Goal: Communication & Community: Ask a question

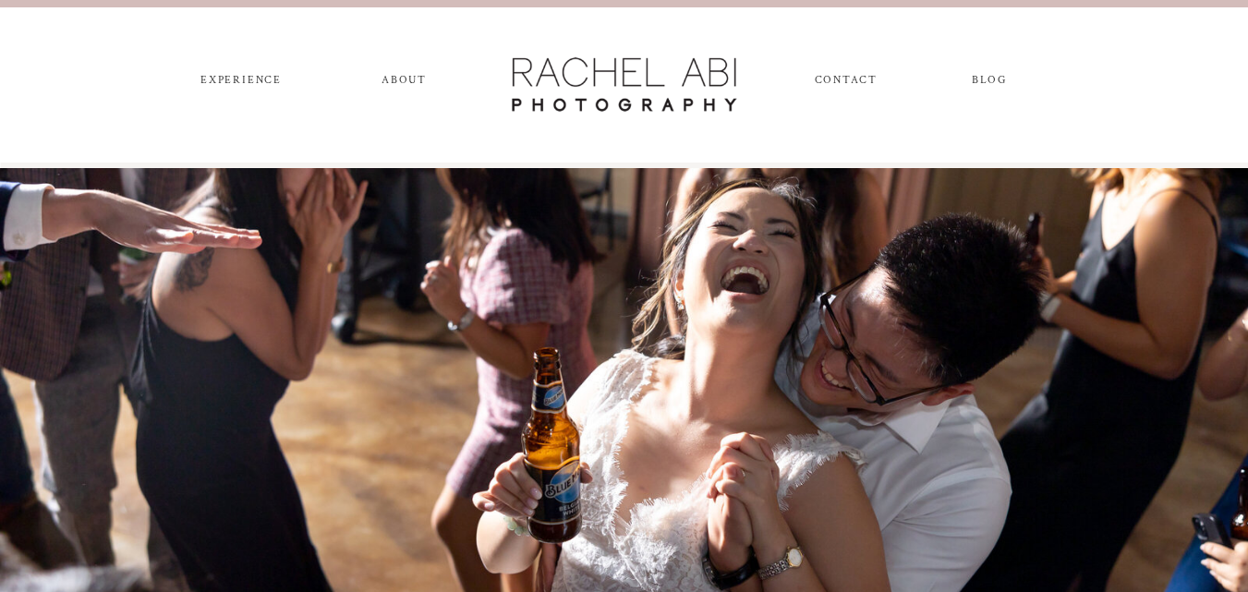
click at [815, 74] on link "CONTACT" at bounding box center [846, 84] width 62 height 20
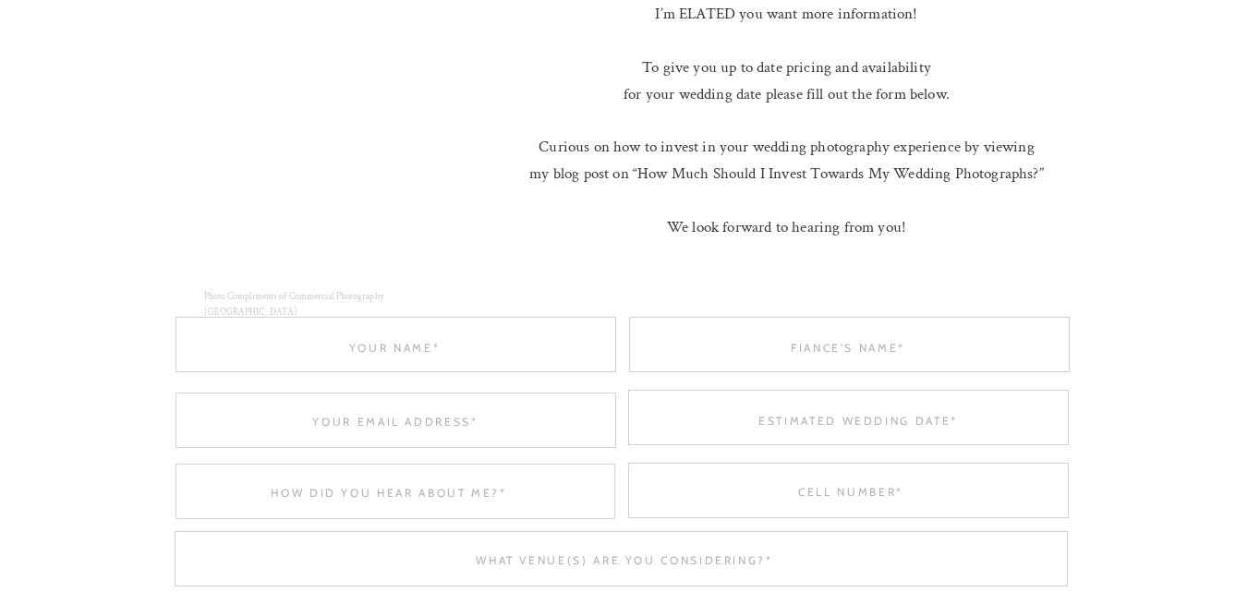
scroll to position [1293, 0]
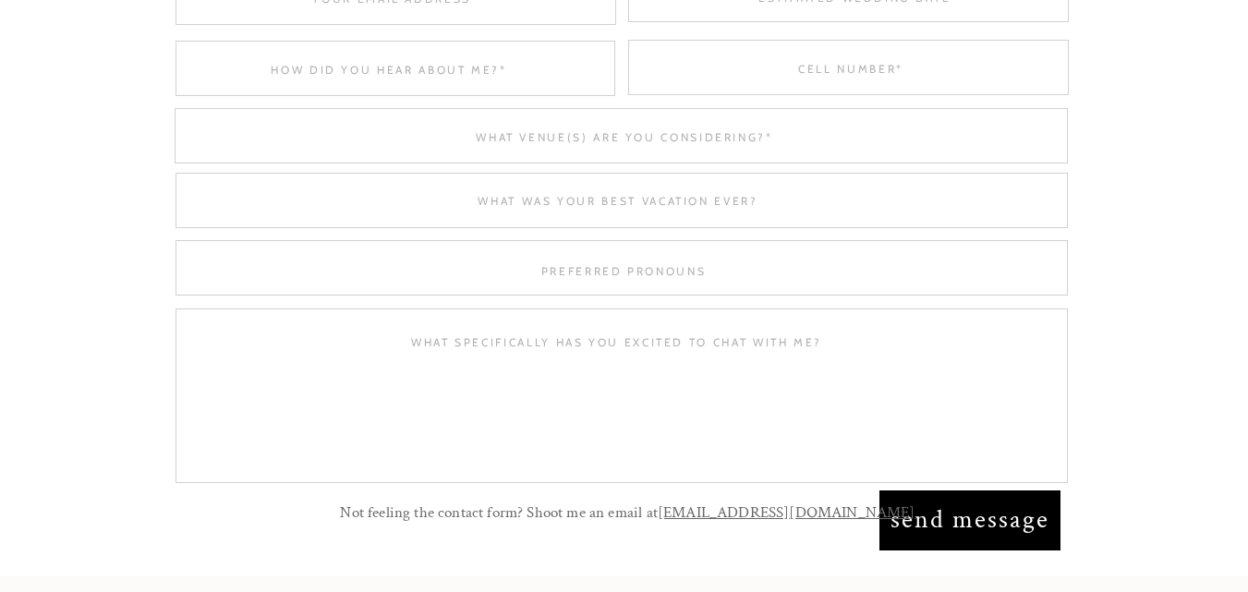
click at [570, 266] on textarea at bounding box center [624, 270] width 441 height 14
type textarea "="
click at [617, 200] on textarea at bounding box center [619, 200] width 886 height 14
type textarea "-"
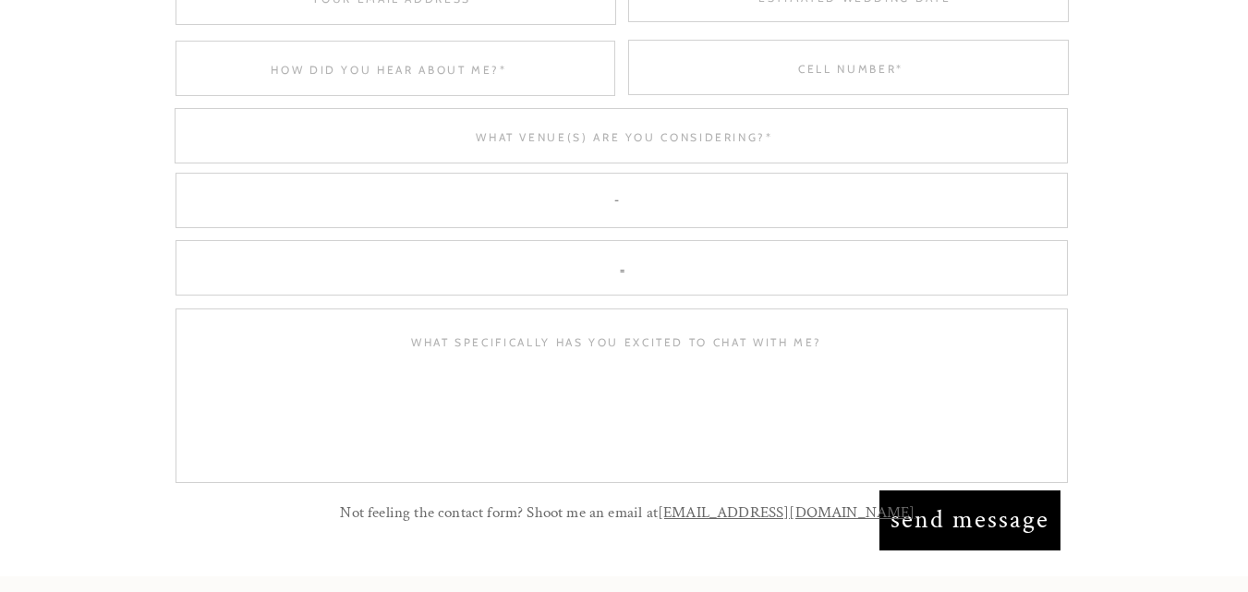
click at [645, 129] on textarea at bounding box center [625, 136] width 886 height 14
type textarea "-"
click at [453, 57] on div at bounding box center [396, 68] width 440 height 55
click at [425, 80] on div at bounding box center [396, 68] width 440 height 55
click at [737, 55] on div at bounding box center [848, 67] width 441 height 55
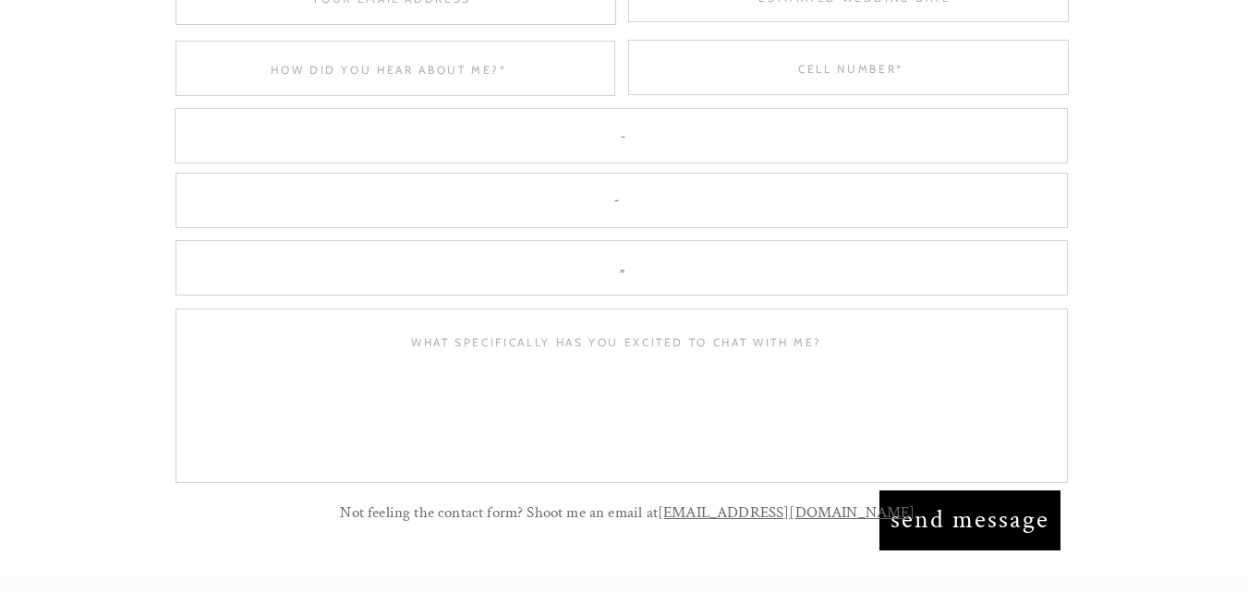
click at [831, 64] on textarea at bounding box center [851, 68] width 441 height 14
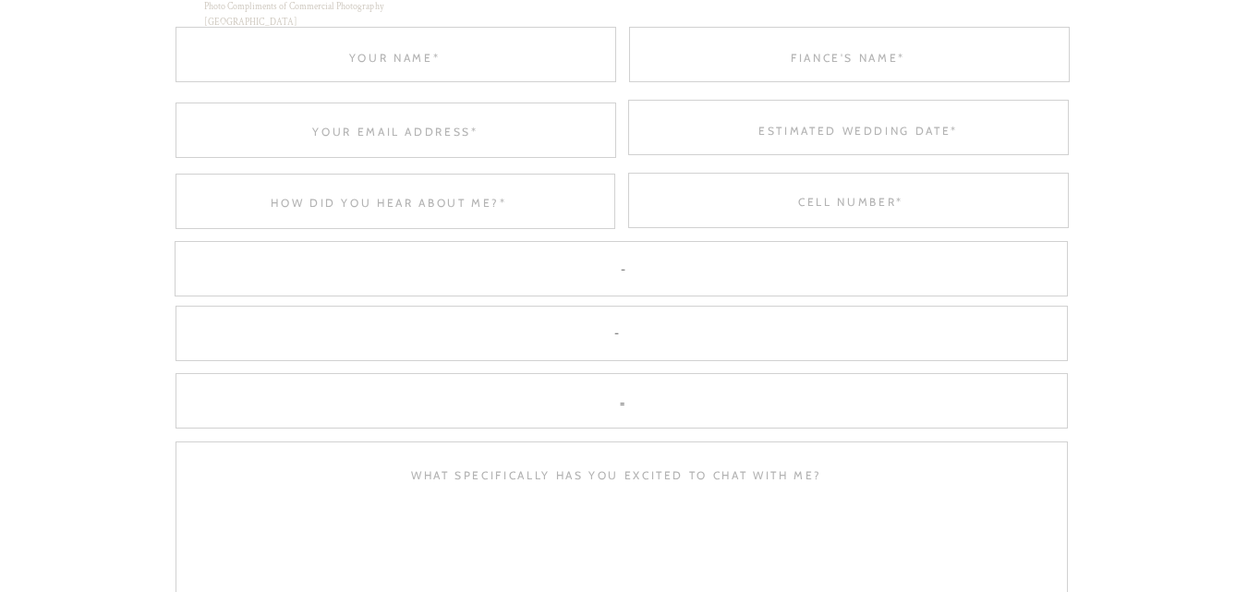
scroll to position [1109, 0]
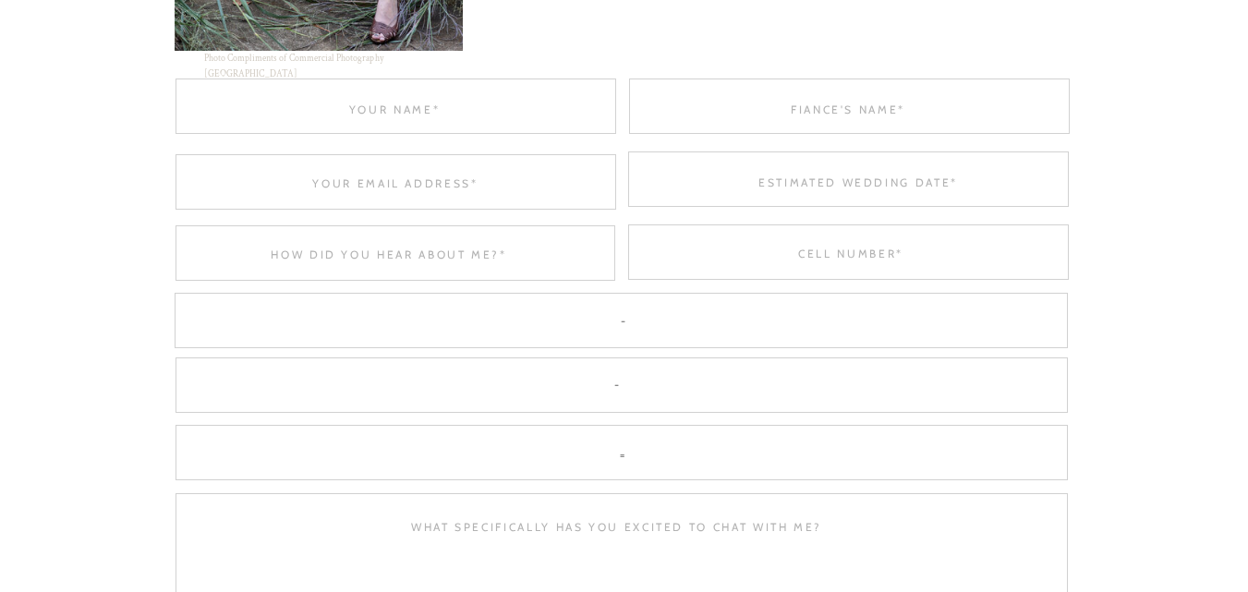
click at [445, 111] on textarea at bounding box center [395, 109] width 441 height 14
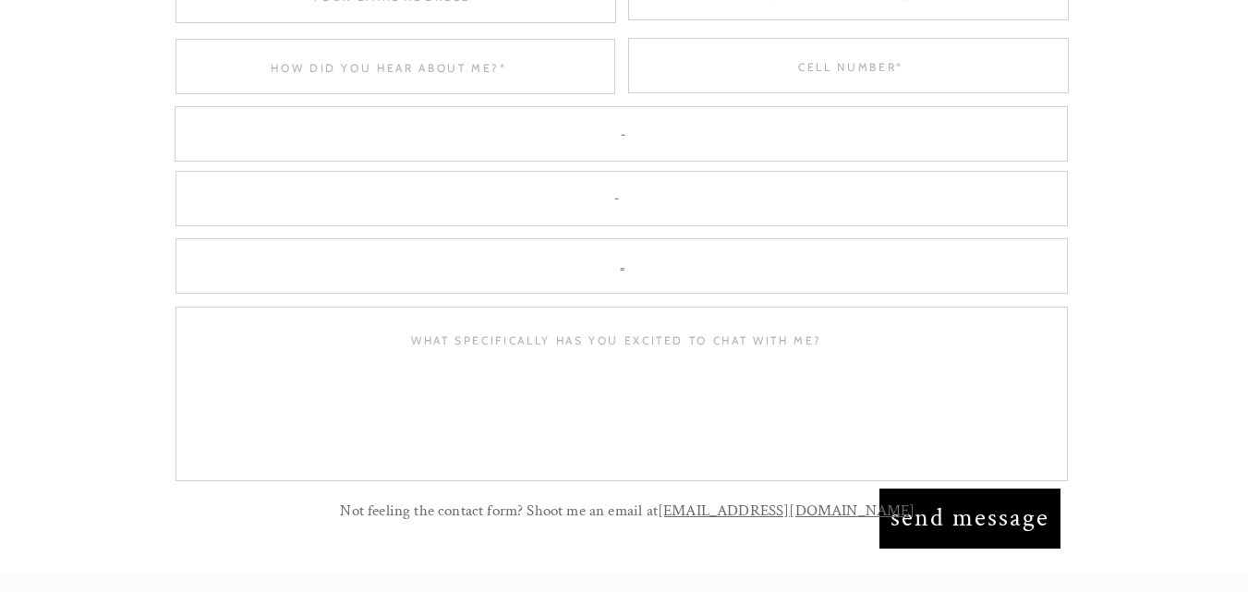
scroll to position [1478, 0]
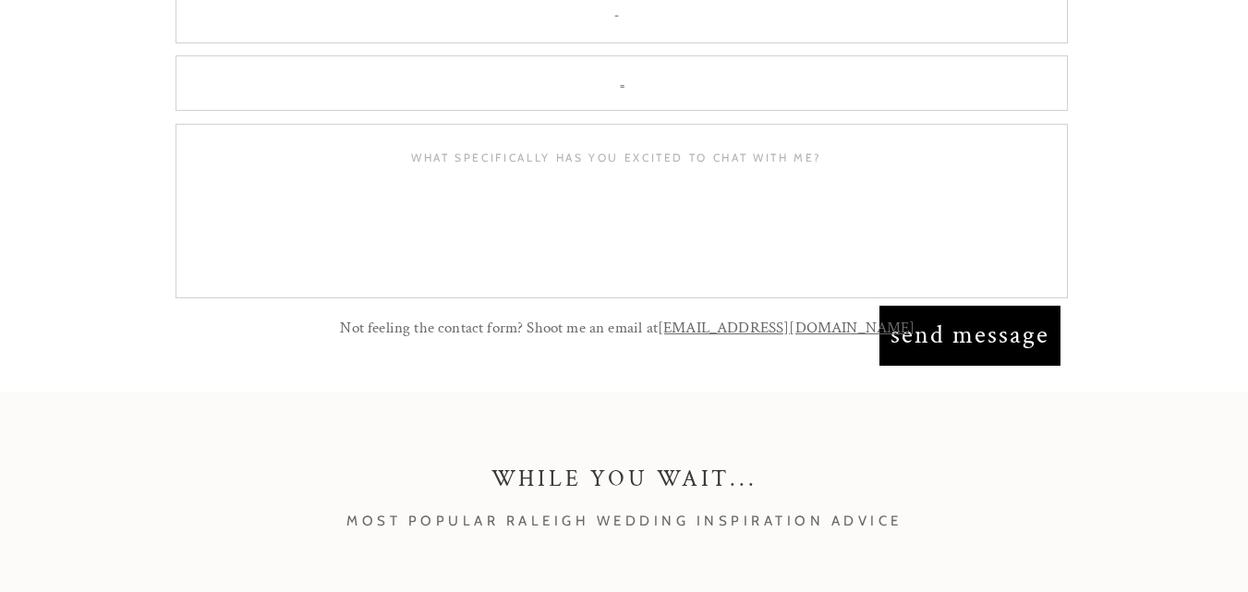
click at [659, 197] on textarea at bounding box center [617, 218] width 848 height 136
paste textarea "Have you considered investing in your space with a good interior or exterior pa…"
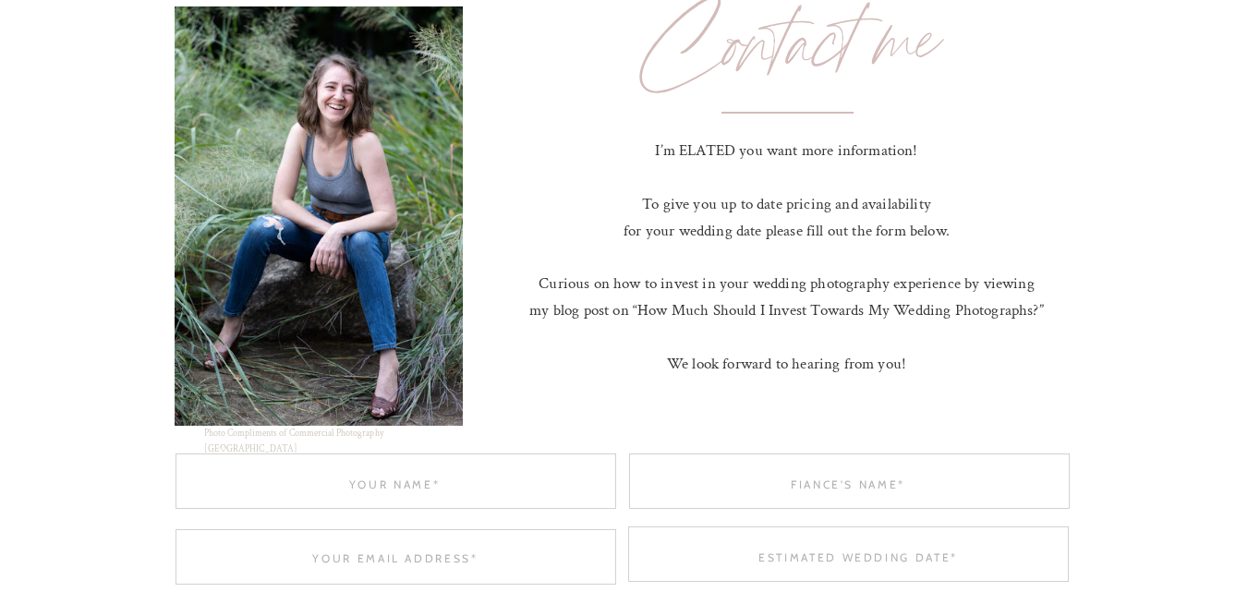
scroll to position [831, 0]
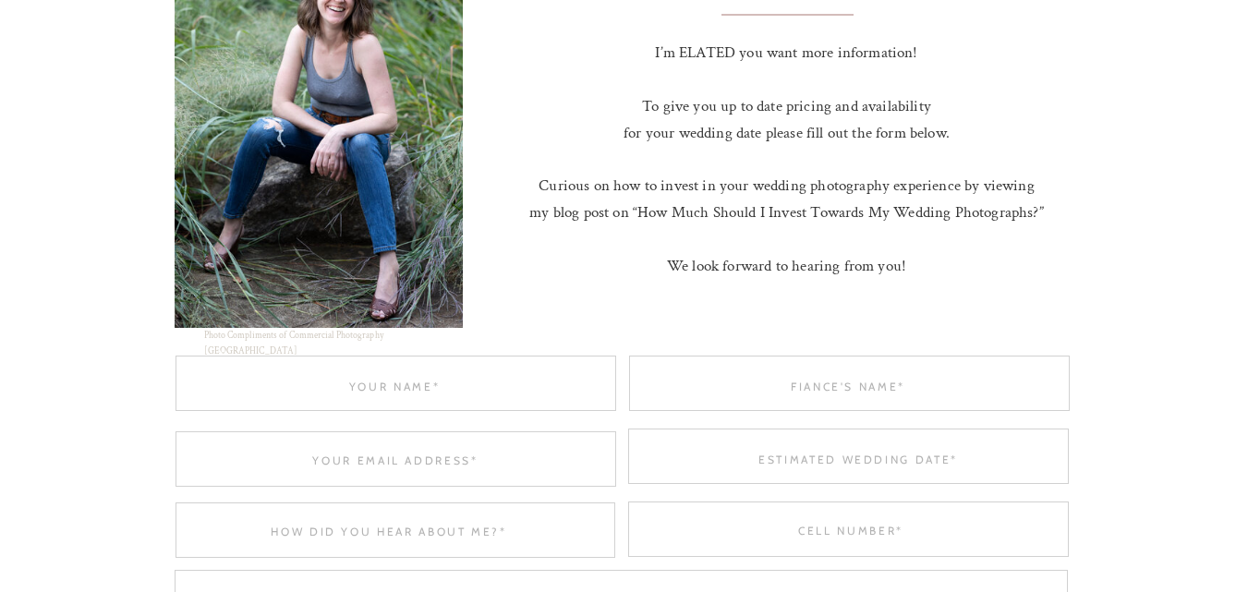
type textarea "Have you considered investing in your space with a good interior or exterior pa…"
click at [387, 379] on textarea at bounding box center [395, 386] width 441 height 14
paste textarea "Alison Kelly"
type textarea "Alison Kelly"
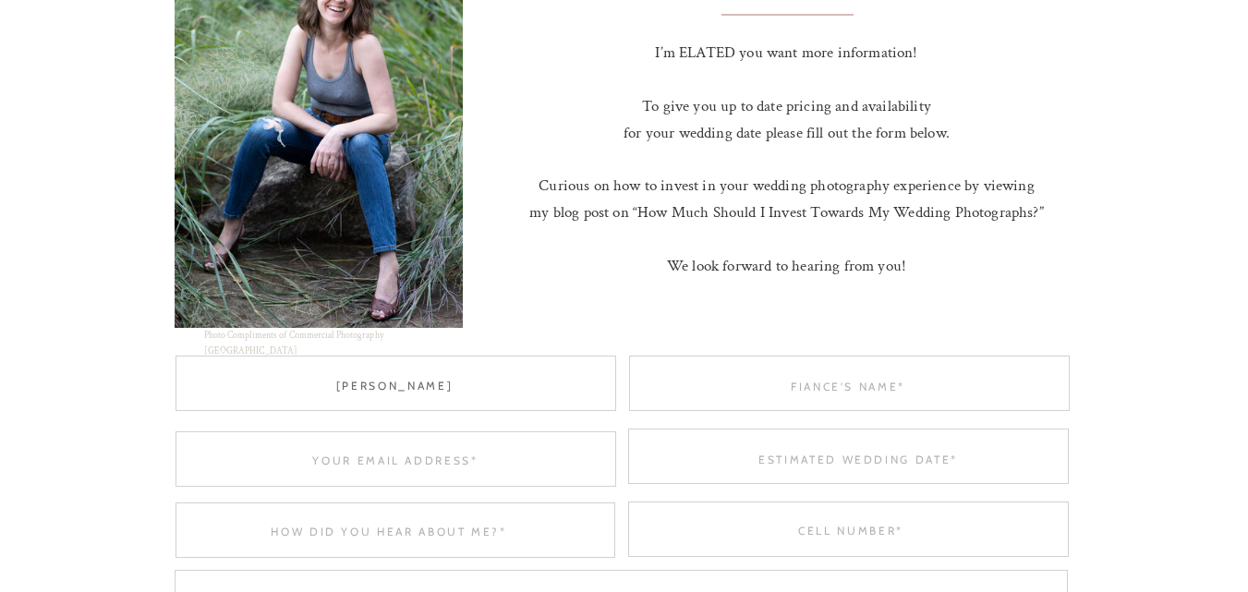
click at [732, 396] on div at bounding box center [849, 383] width 441 height 55
click at [837, 391] on textarea at bounding box center [848, 386] width 441 height 14
type textarea "-"
click at [797, 458] on textarea at bounding box center [858, 459] width 441 height 14
type textarea "0"
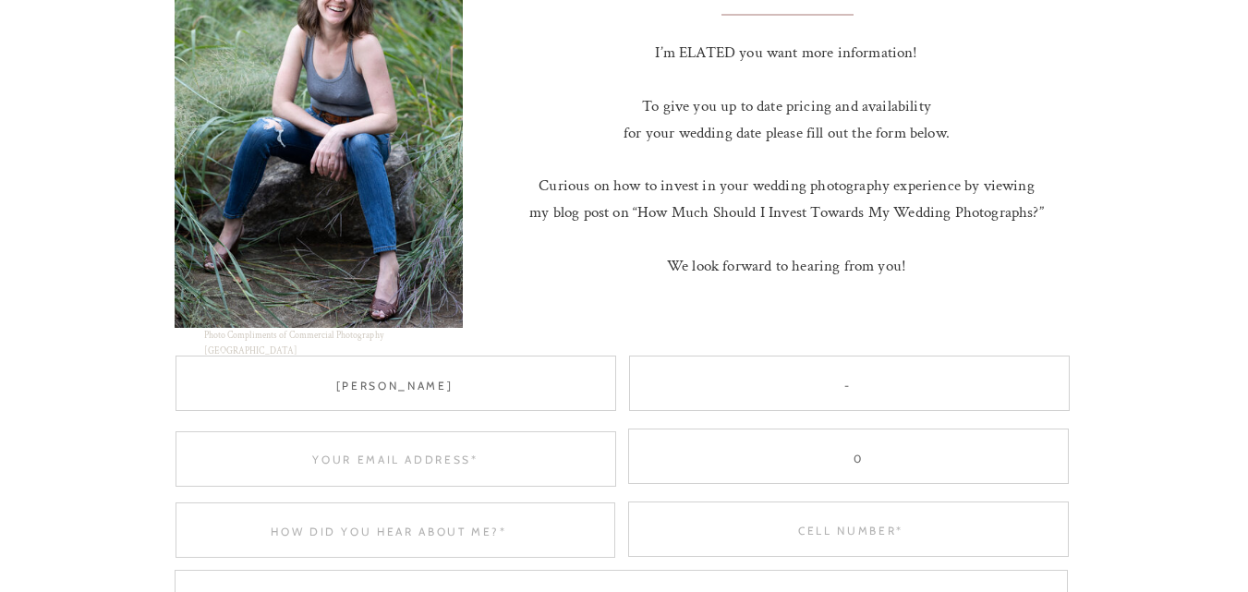
click at [432, 457] on textarea at bounding box center [396, 460] width 441 height 14
paste textarea "alison@raleighcommercialpaint.com"
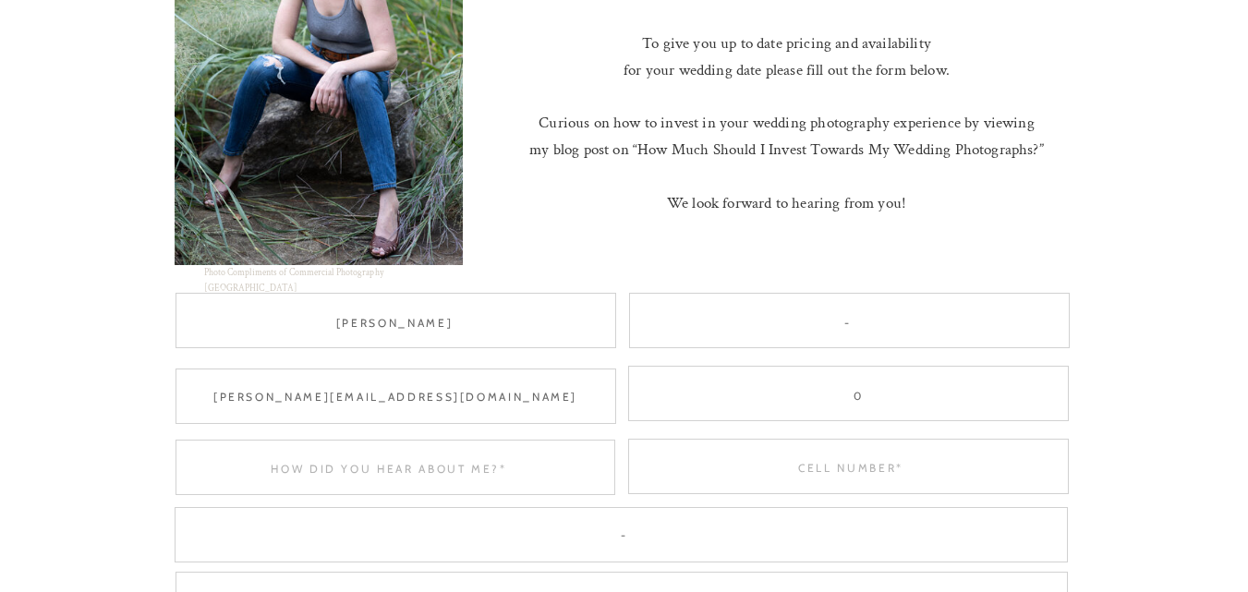
scroll to position [924, 0]
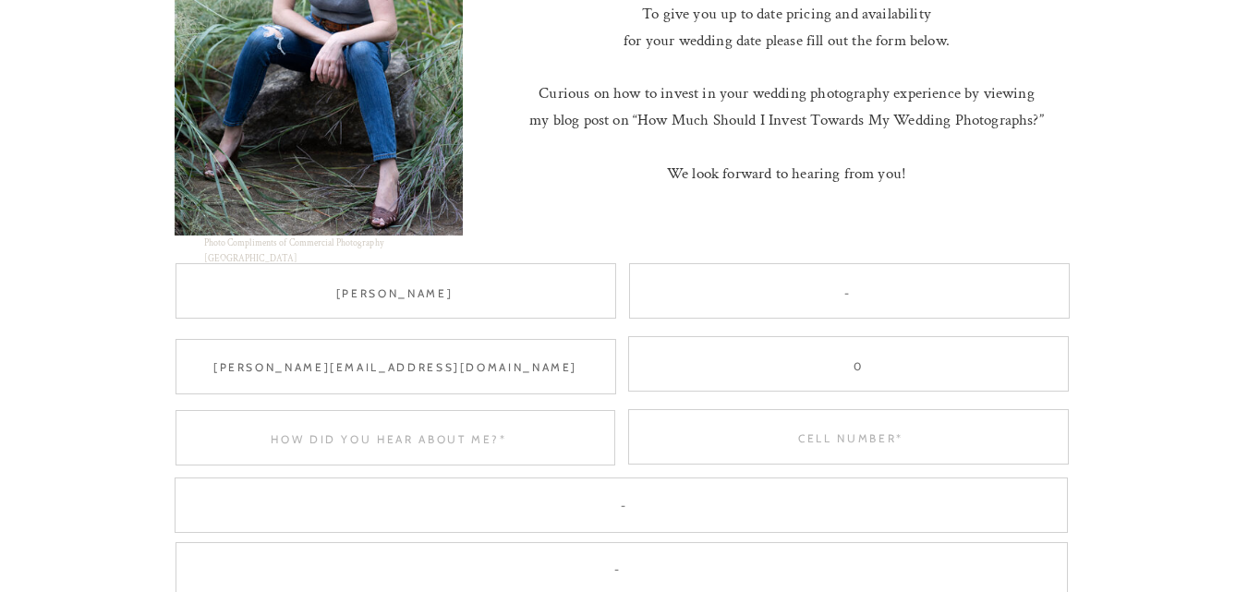
type textarea "alison@raleighcommercialpaint.com"
click at [721, 412] on div at bounding box center [848, 436] width 441 height 55
click at [740, 427] on div at bounding box center [848, 436] width 441 height 55
click at [844, 439] on textarea at bounding box center [851, 438] width 441 height 14
paste textarea "984-266-3425"
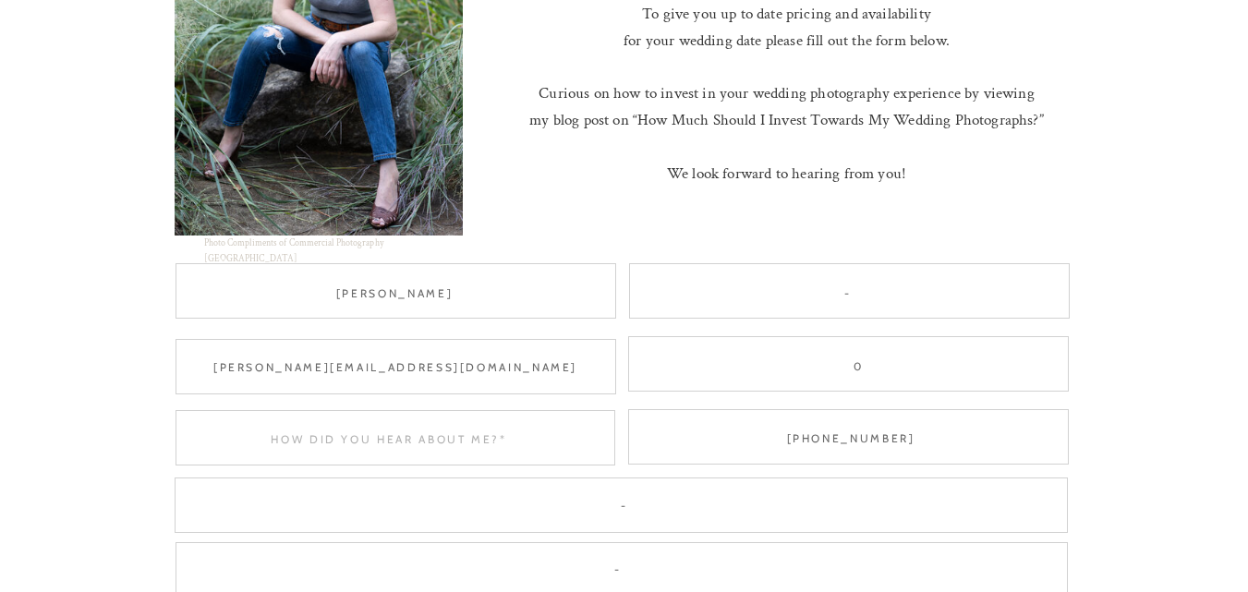
scroll to position [1, 0]
type textarea "984-266-3425"
click at [564, 431] on textarea at bounding box center [389, 438] width 439 height 14
click at [452, 444] on textarea "Gogole" at bounding box center [389, 438] width 439 height 14
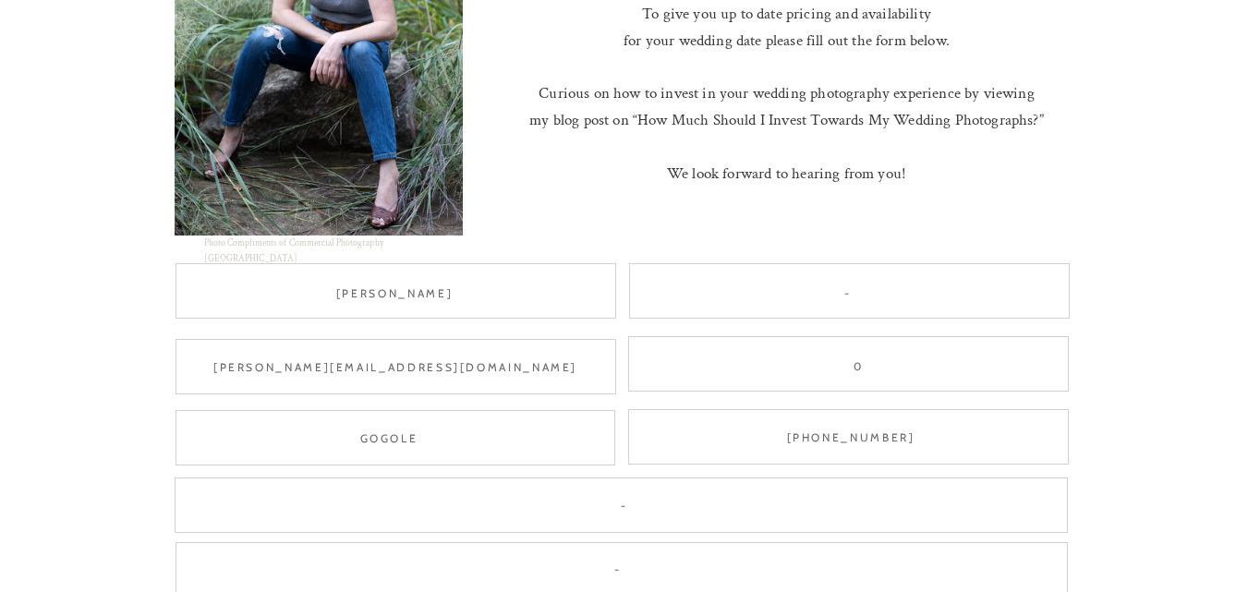
click at [452, 444] on textarea "Gogole" at bounding box center [389, 438] width 439 height 14
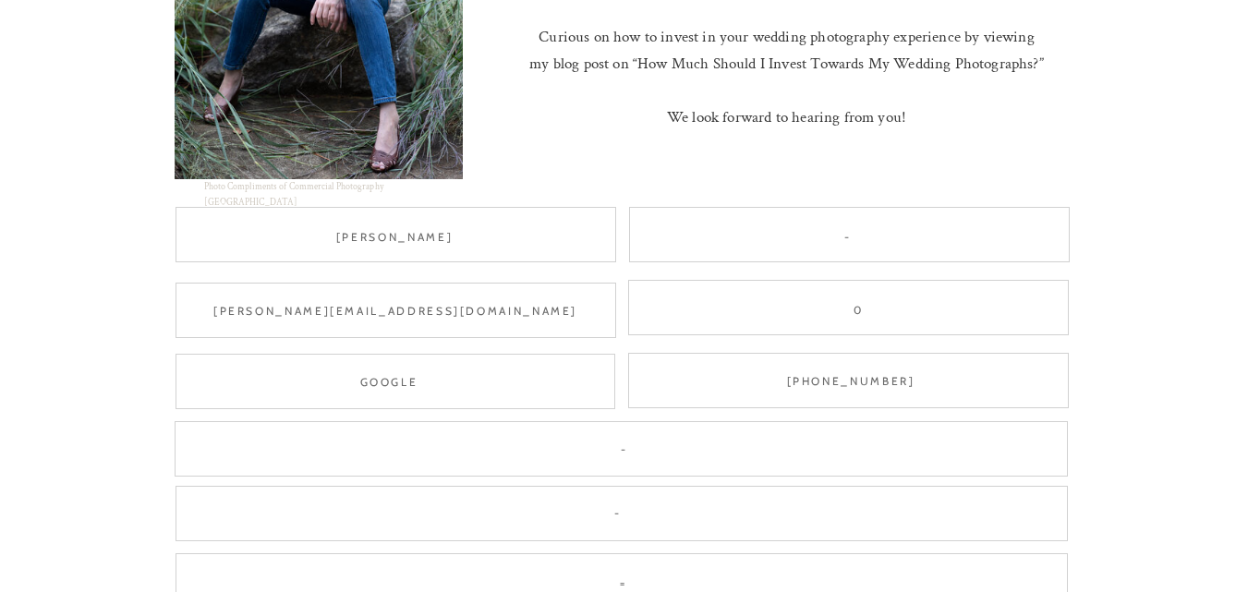
scroll to position [1201, 0]
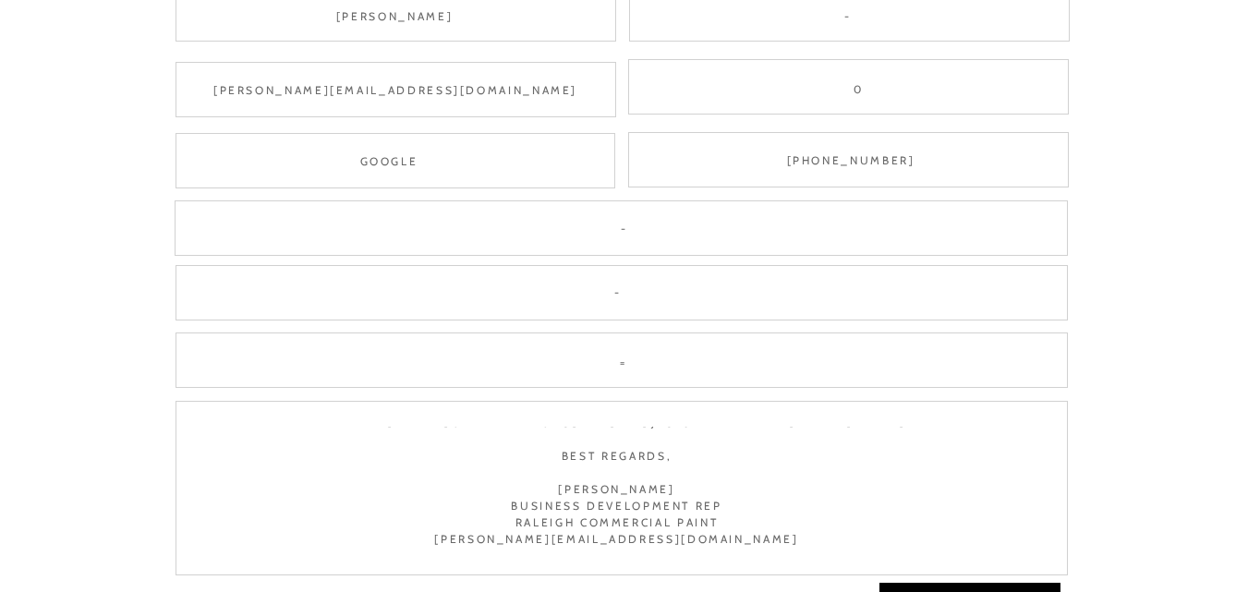
type textarea "Google"
click at [593, 477] on textarea "Have you considered investing in your space with a good interior or exterior pa…" at bounding box center [617, 495] width 848 height 136
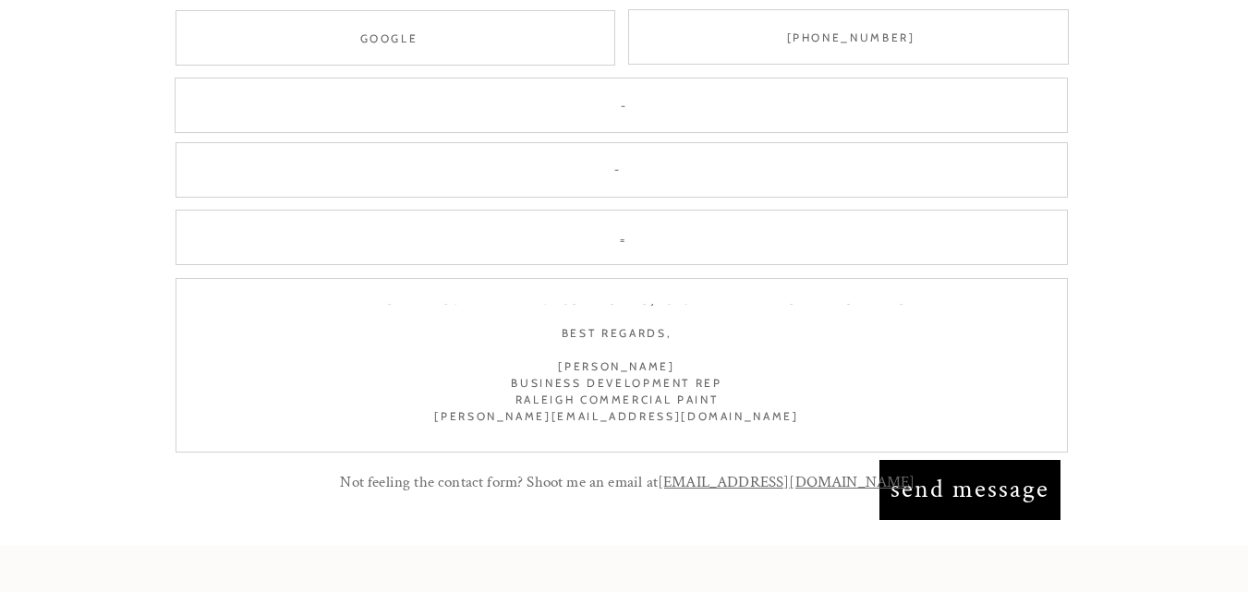
scroll to position [1386, 0]
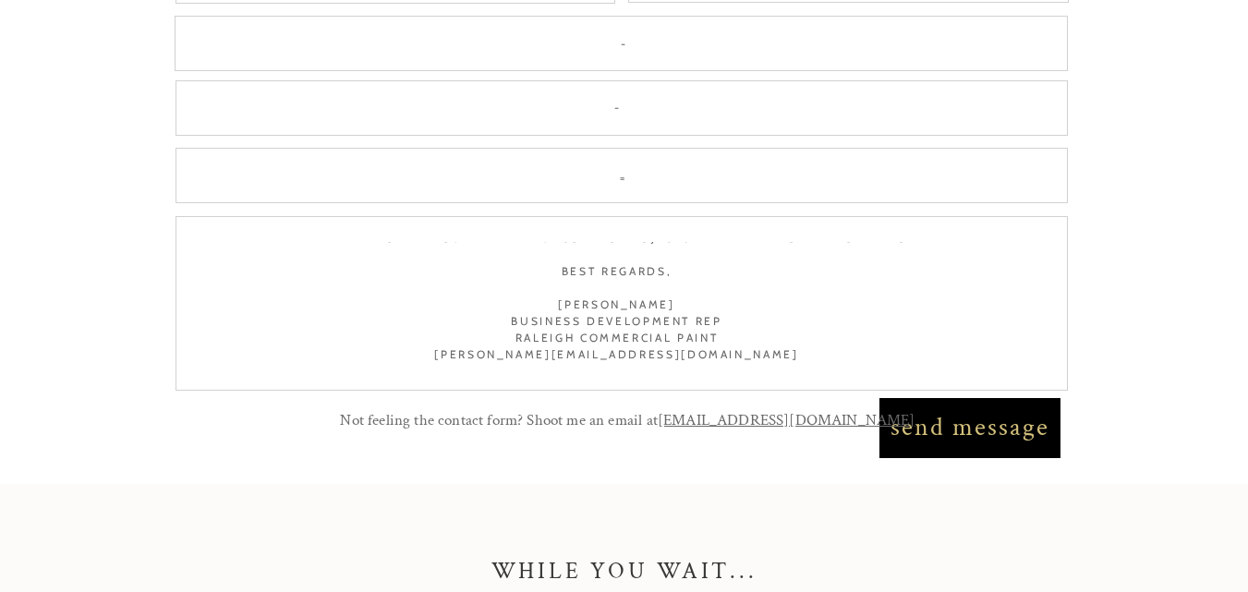
click at [921, 447] on nav "send message" at bounding box center [970, 427] width 165 height 41
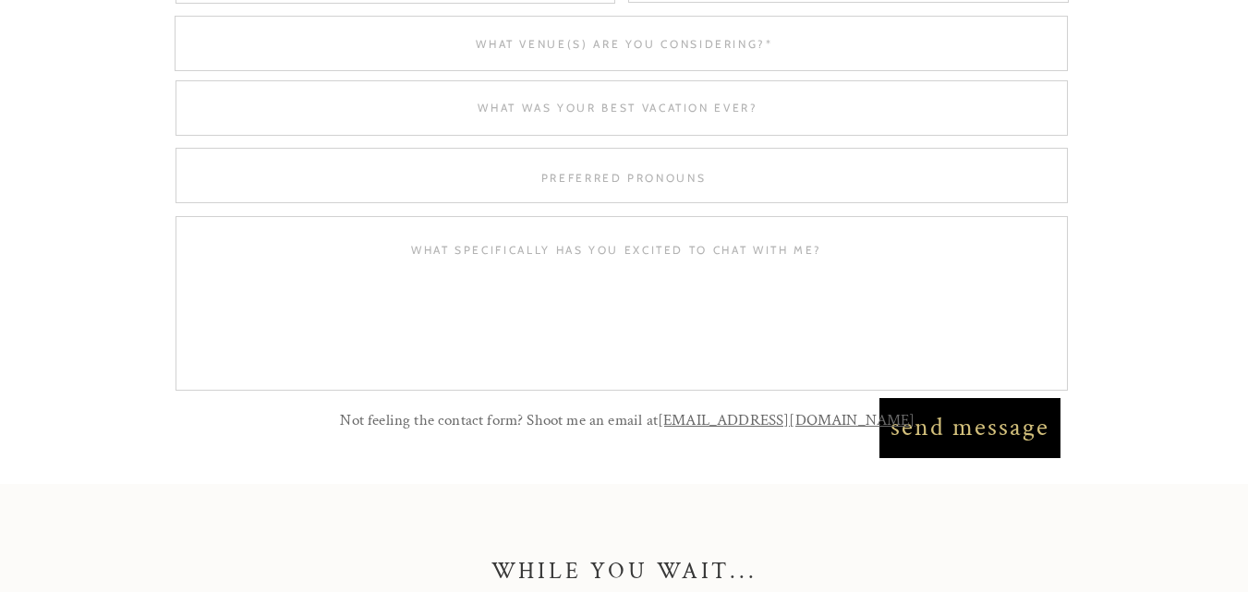
scroll to position [0, 0]
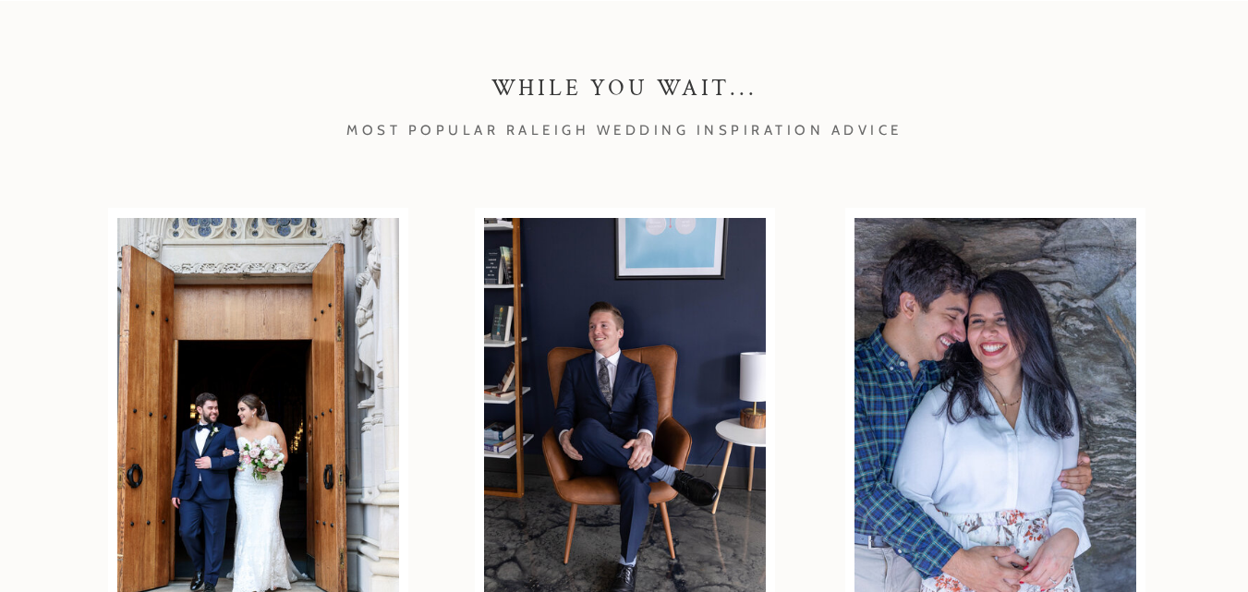
scroll to position [831, 0]
